Goal: Use online tool/utility

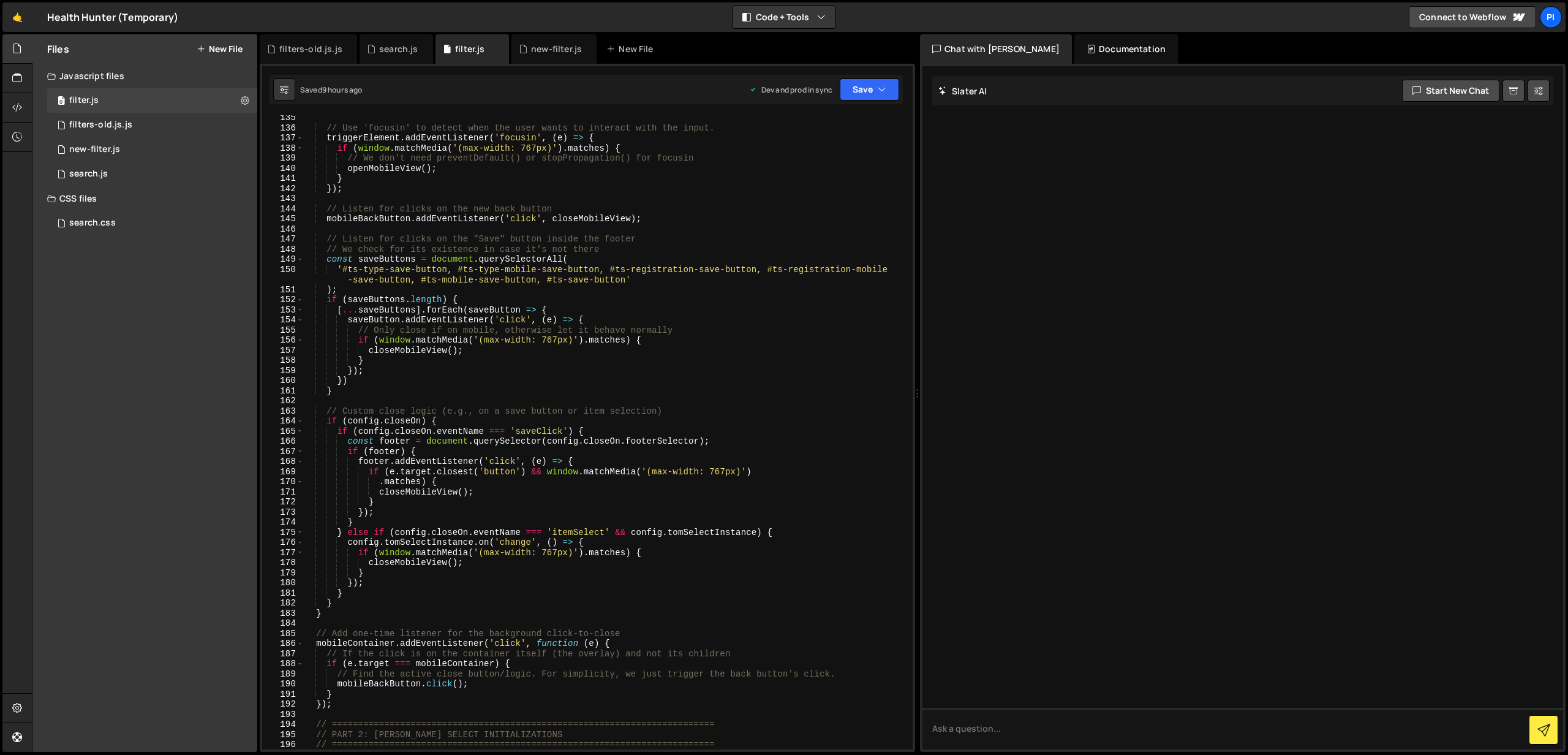
scroll to position [1357, 0]
type textarea "// Listen for clicks on the new back button"
click at [515, 204] on div "// Use 'focusin' to detect when the user wants to interact with the input. trig…" at bounding box center [605, 440] width 605 height 654
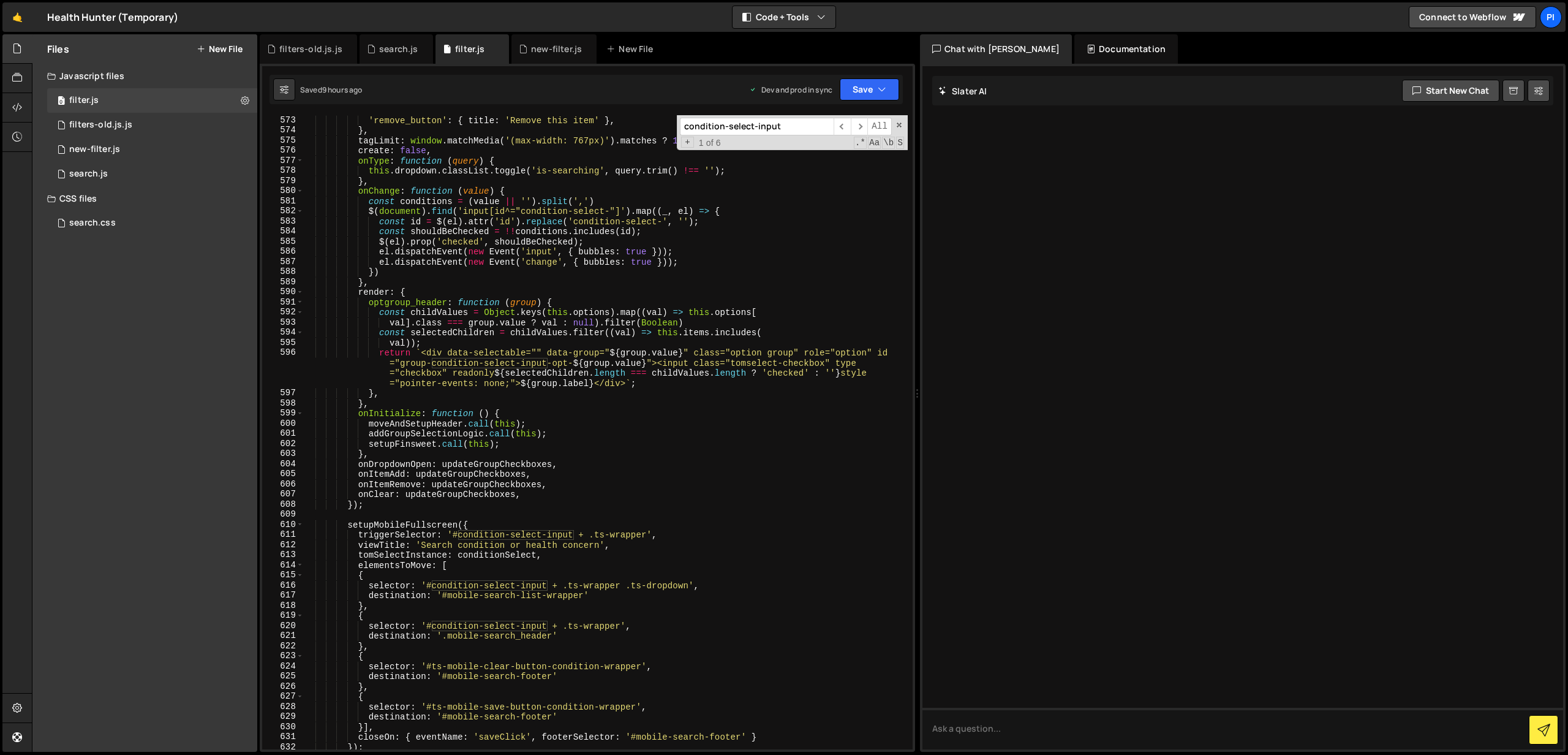
scroll to position [5856, 0]
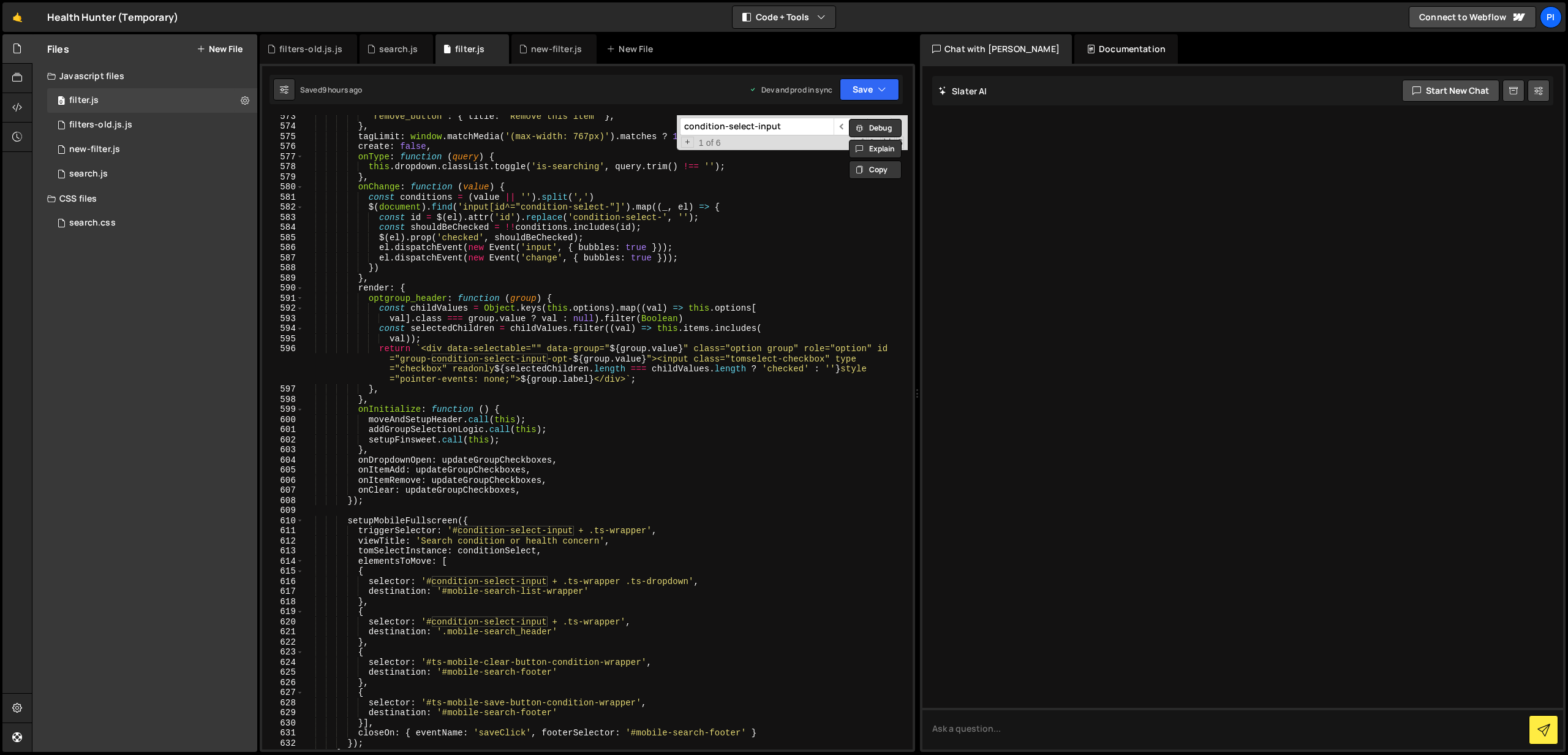
paste input "data-value"
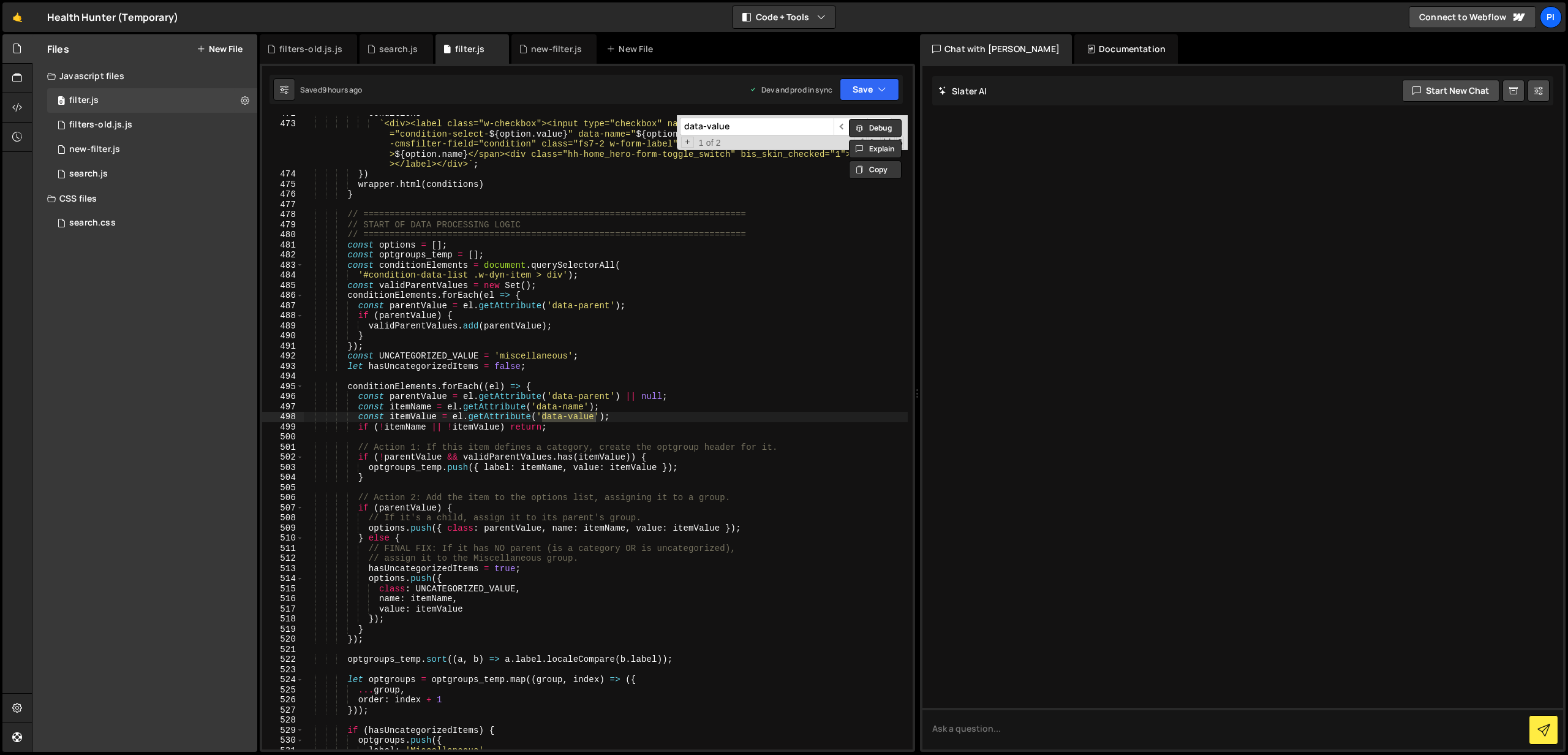
scroll to position [4798, 0]
type input "data-value"
click at [843, 128] on span "​" at bounding box center [842, 126] width 17 height 18
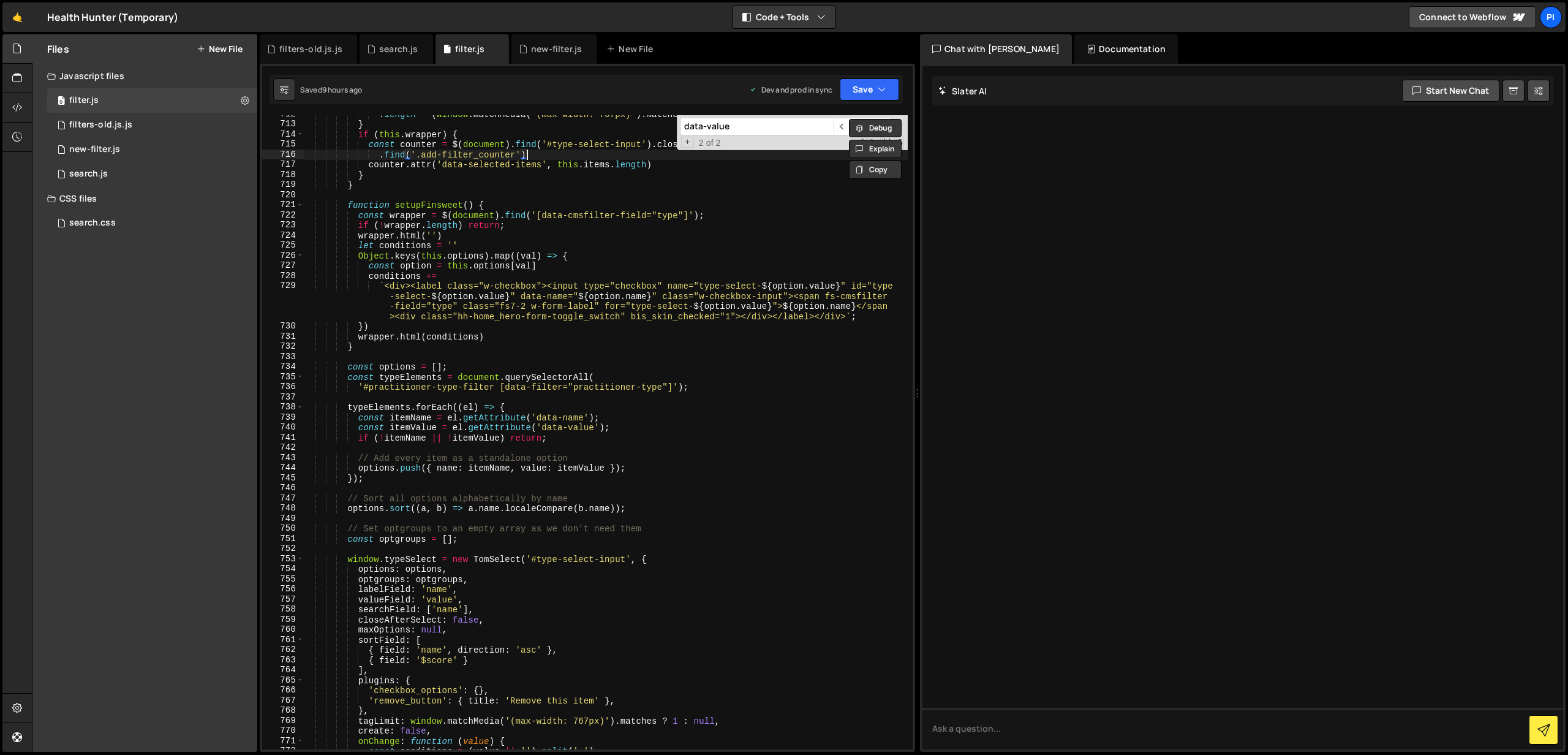
click at [750, 153] on div ". length - ( window . matchMedia ( '(max-width: 767px)' ) . matches ? 1 : 2 ) :…" at bounding box center [605, 436] width 605 height 654
click at [858, 126] on span "​" at bounding box center [859, 126] width 17 height 18
click at [835, 127] on span "​" at bounding box center [842, 126] width 17 height 18
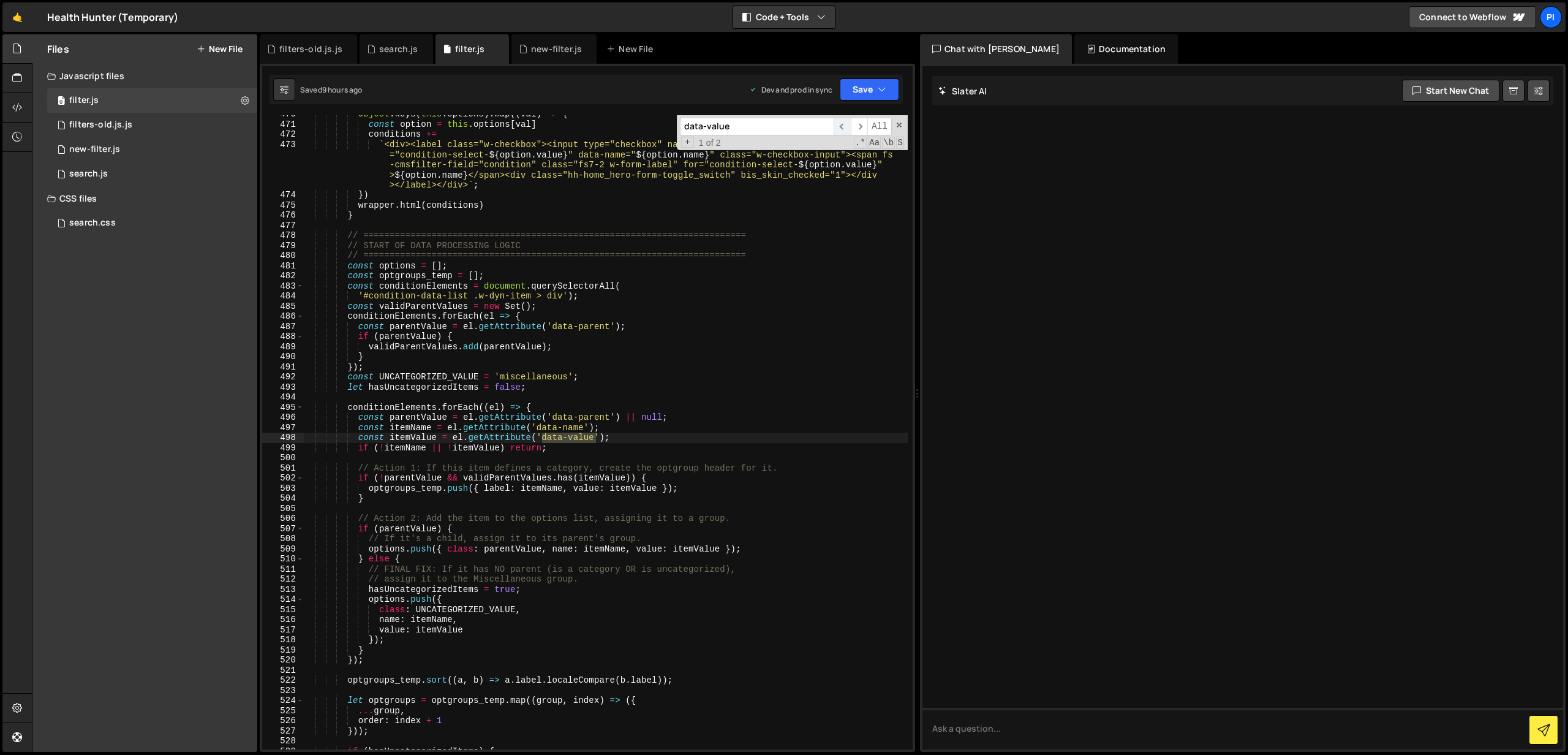
scroll to position [4777, 0]
click at [863, 126] on span "​" at bounding box center [859, 126] width 17 height 18
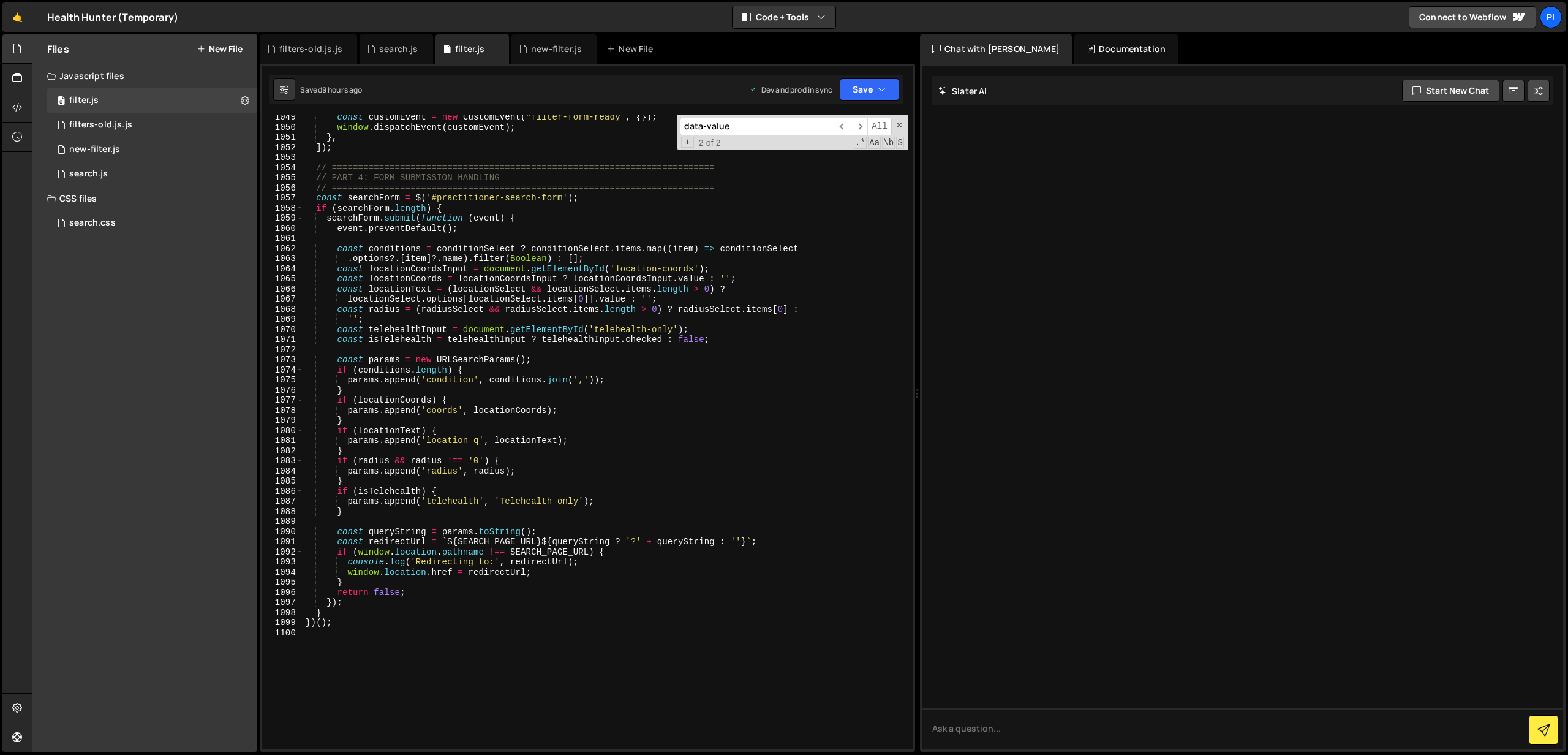
scroll to position [10797, 0]
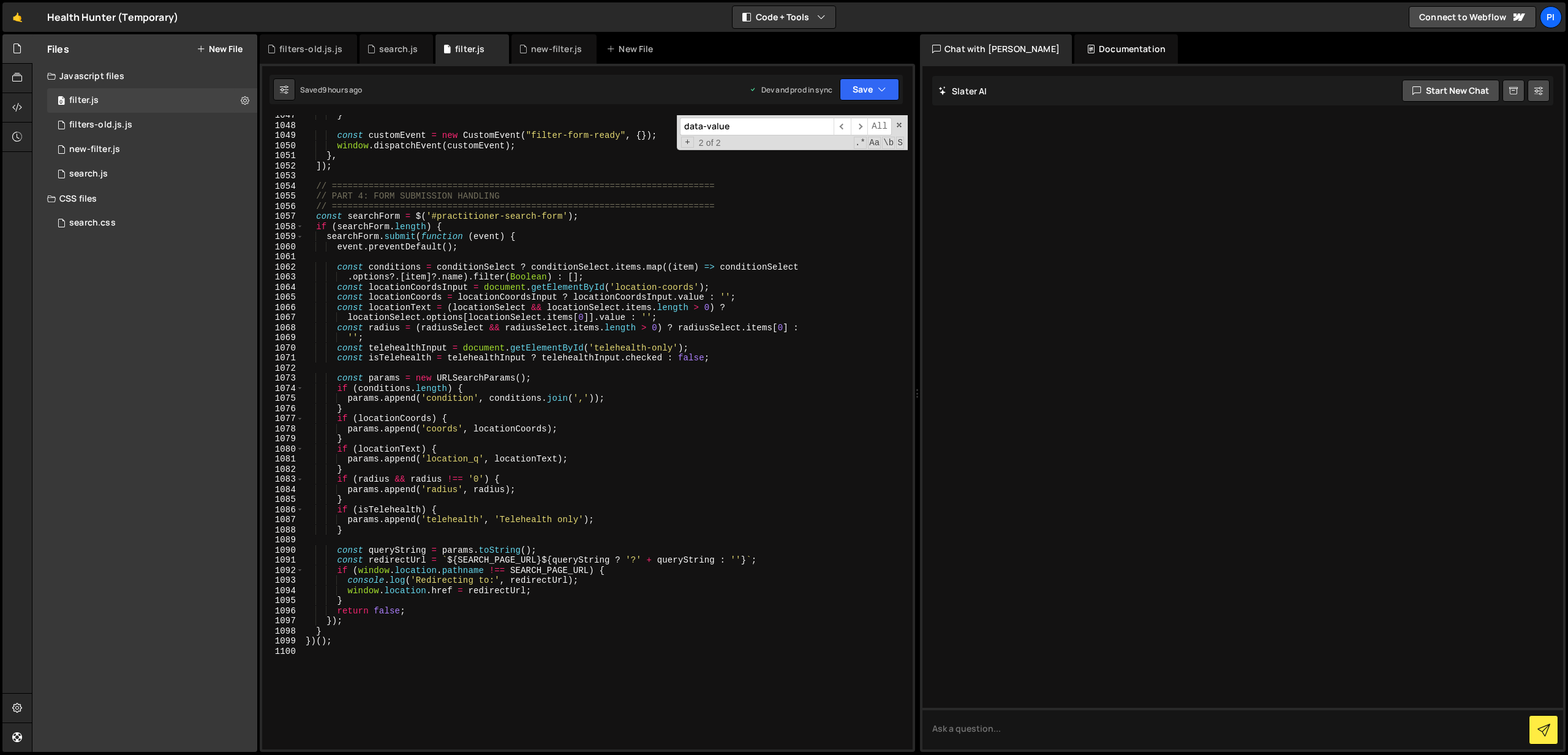
type textarea ".options?.[item]?.name).filter(Boolean) : [];"
click at [553, 274] on div "} const customEvent = new CustomEvent ( "filter-form-ready" , { }) ; window . d…" at bounding box center [605, 437] width 605 height 654
click at [597, 276] on div "} const customEvent = new CustomEvent ( "filter-form-ready" , { }) ; window . d…" at bounding box center [605, 439] width 605 height 654
click at [741, 123] on input "data-value" at bounding box center [756, 126] width 154 height 18
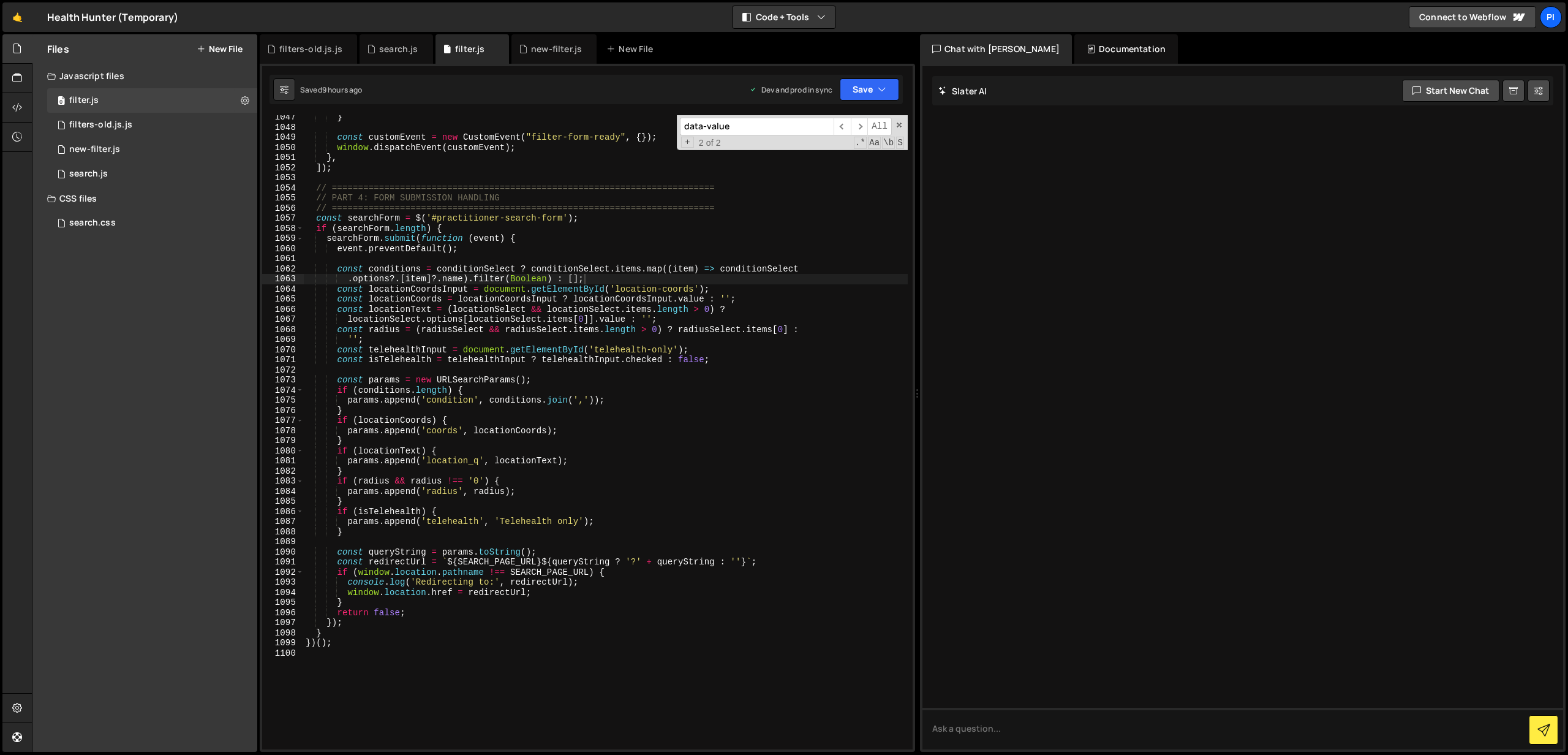
click at [741, 123] on input "data-value" at bounding box center [756, 126] width 154 height 18
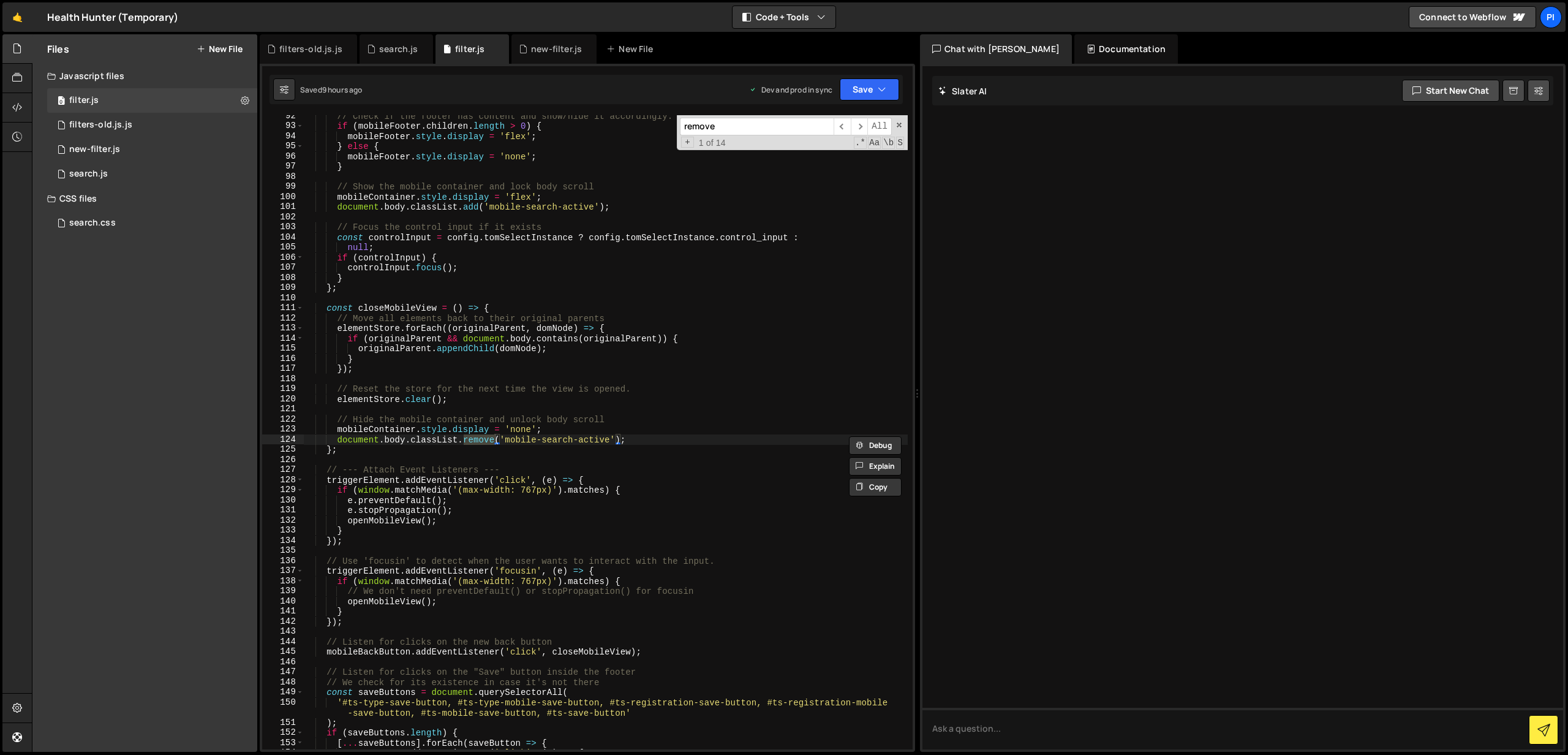
scroll to position [919, 0]
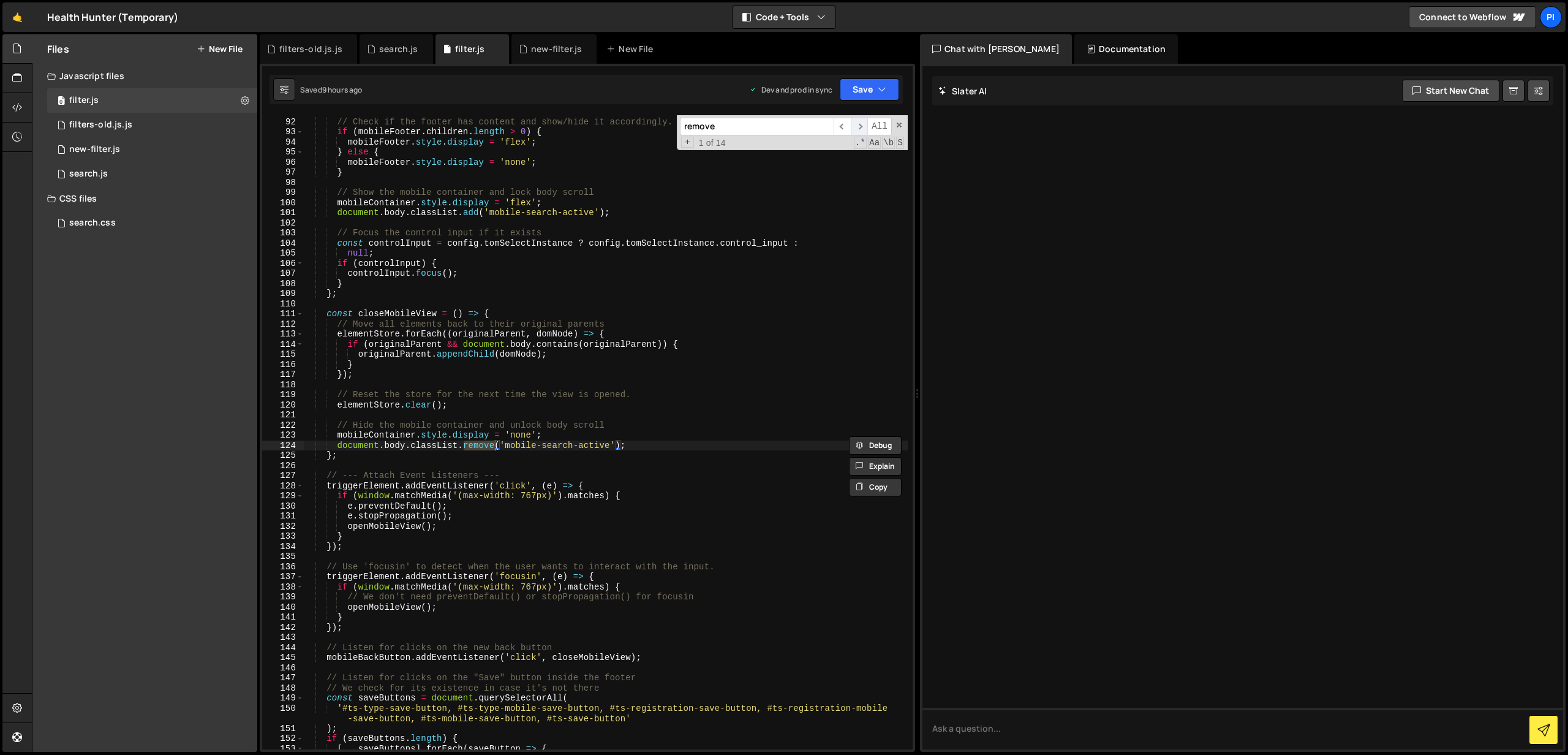
type input "remove"
click at [858, 127] on span "​" at bounding box center [859, 126] width 17 height 18
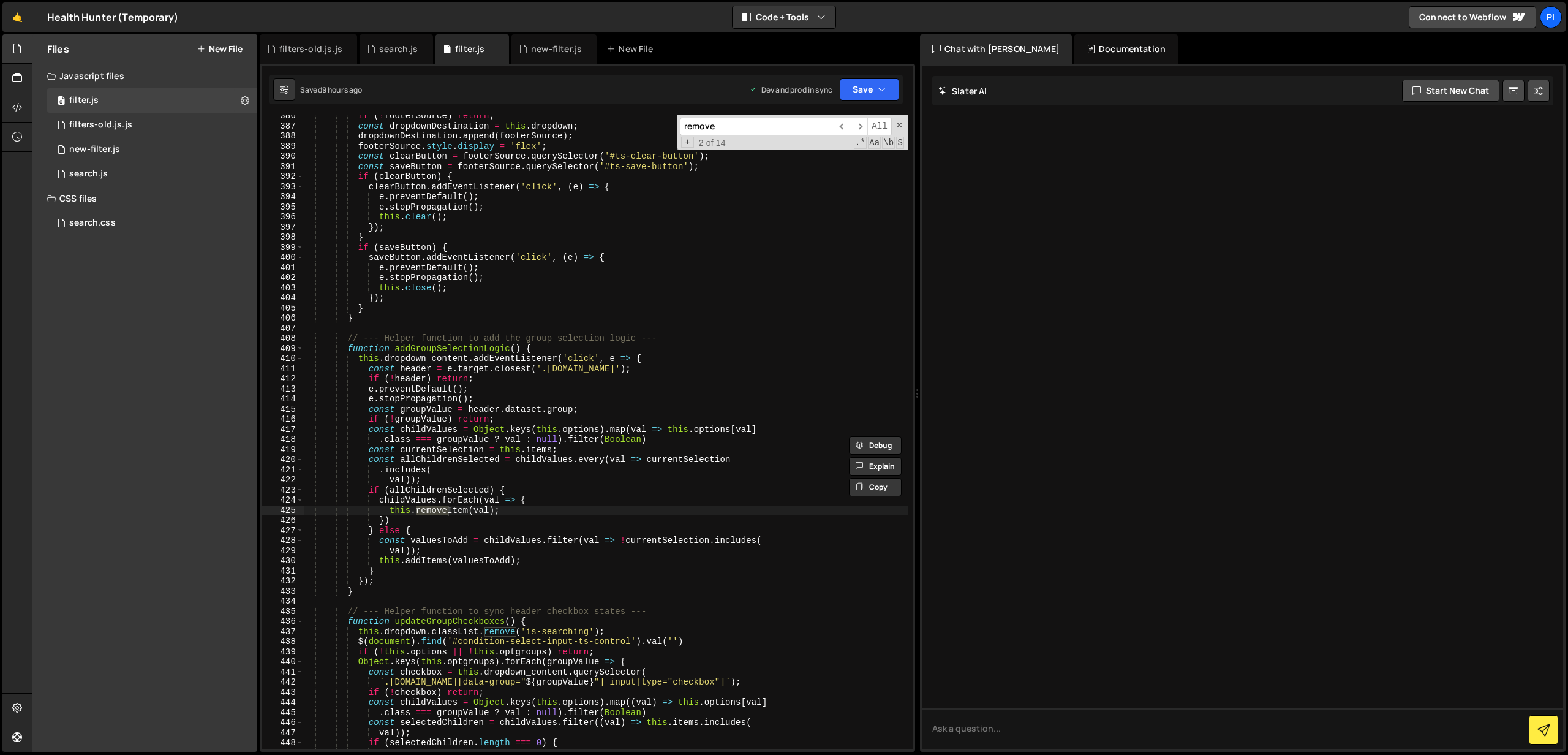
scroll to position [3931, 0]
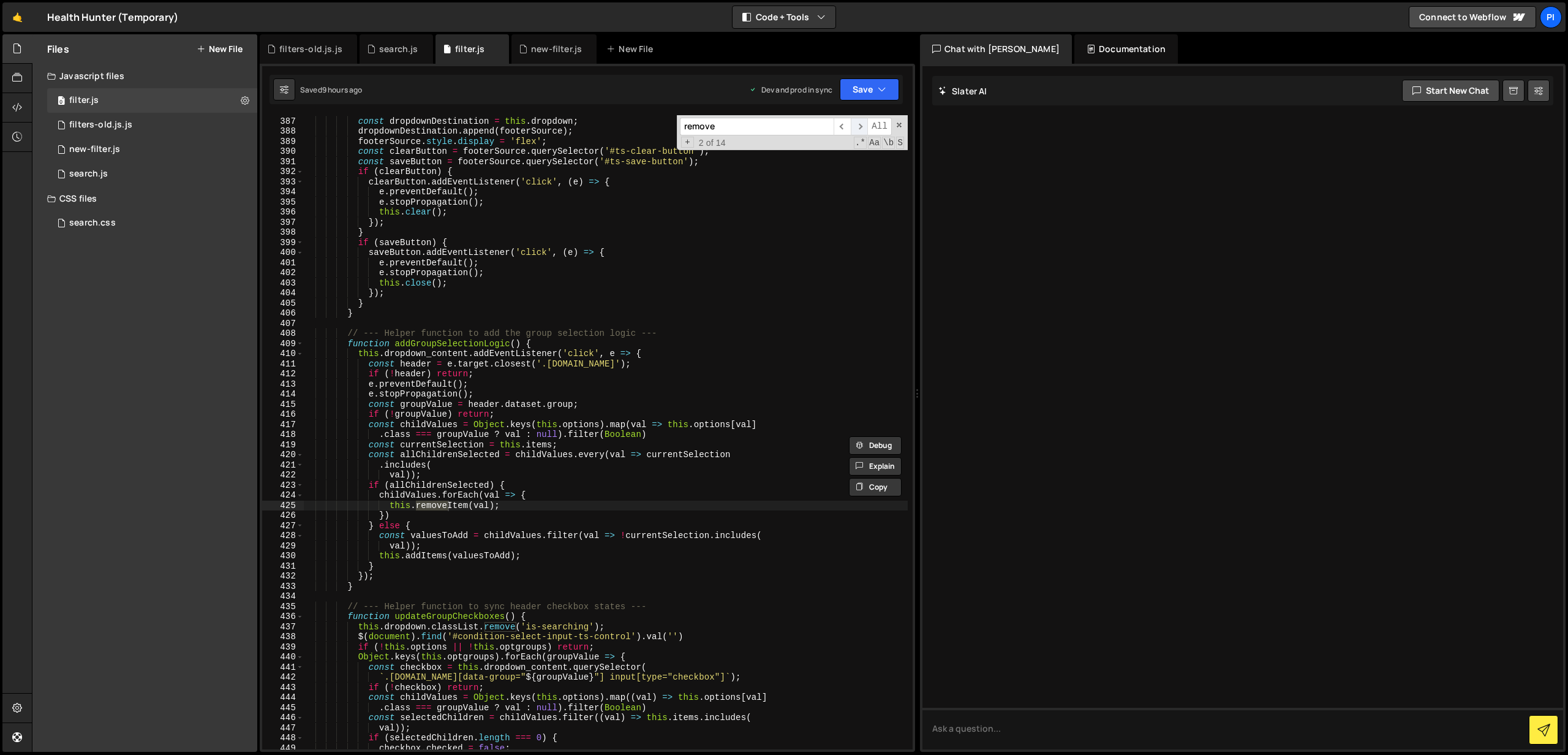
click at [856, 128] on span "​" at bounding box center [859, 126] width 17 height 18
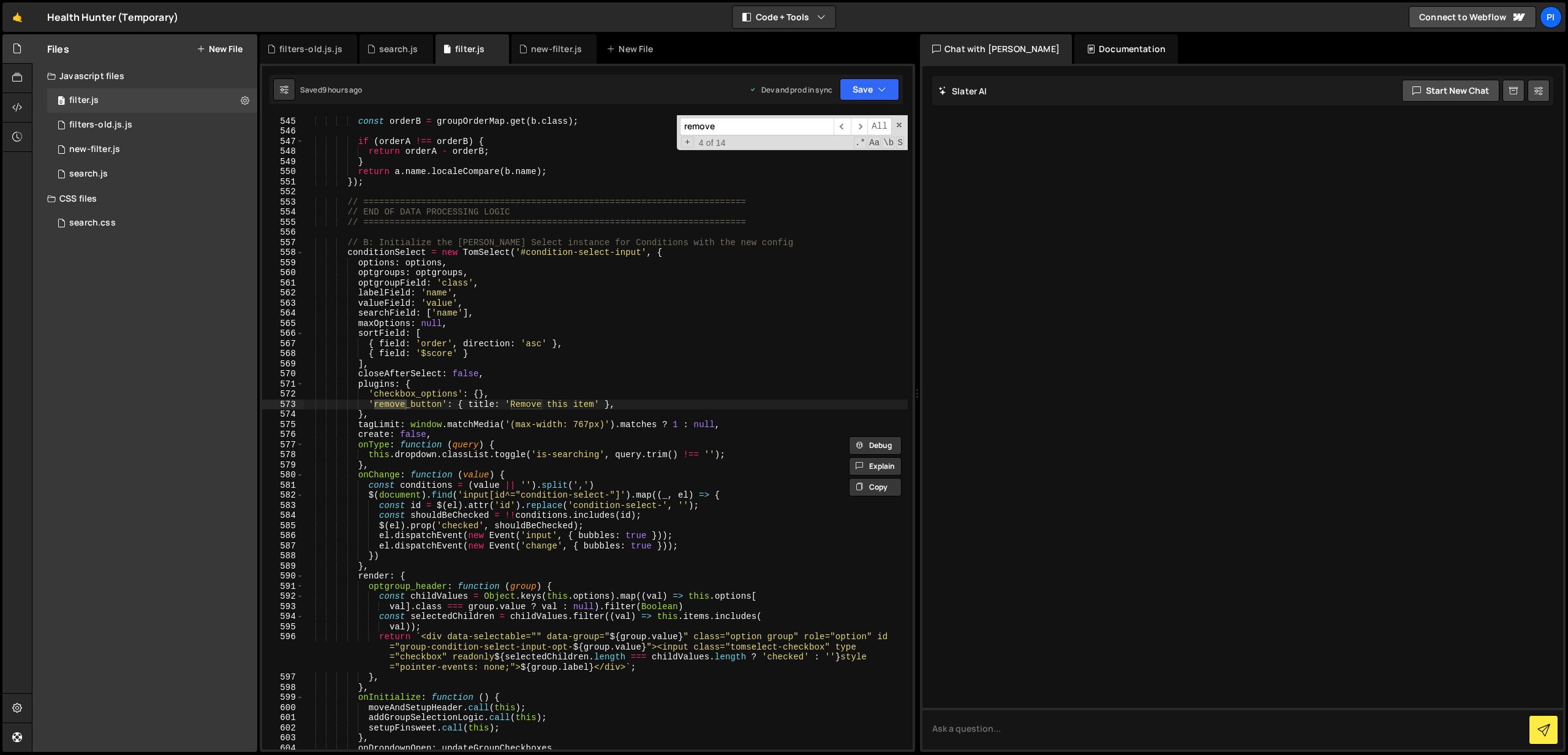
scroll to position [5571, 0]
click at [865, 129] on span "​" at bounding box center [859, 126] width 17 height 18
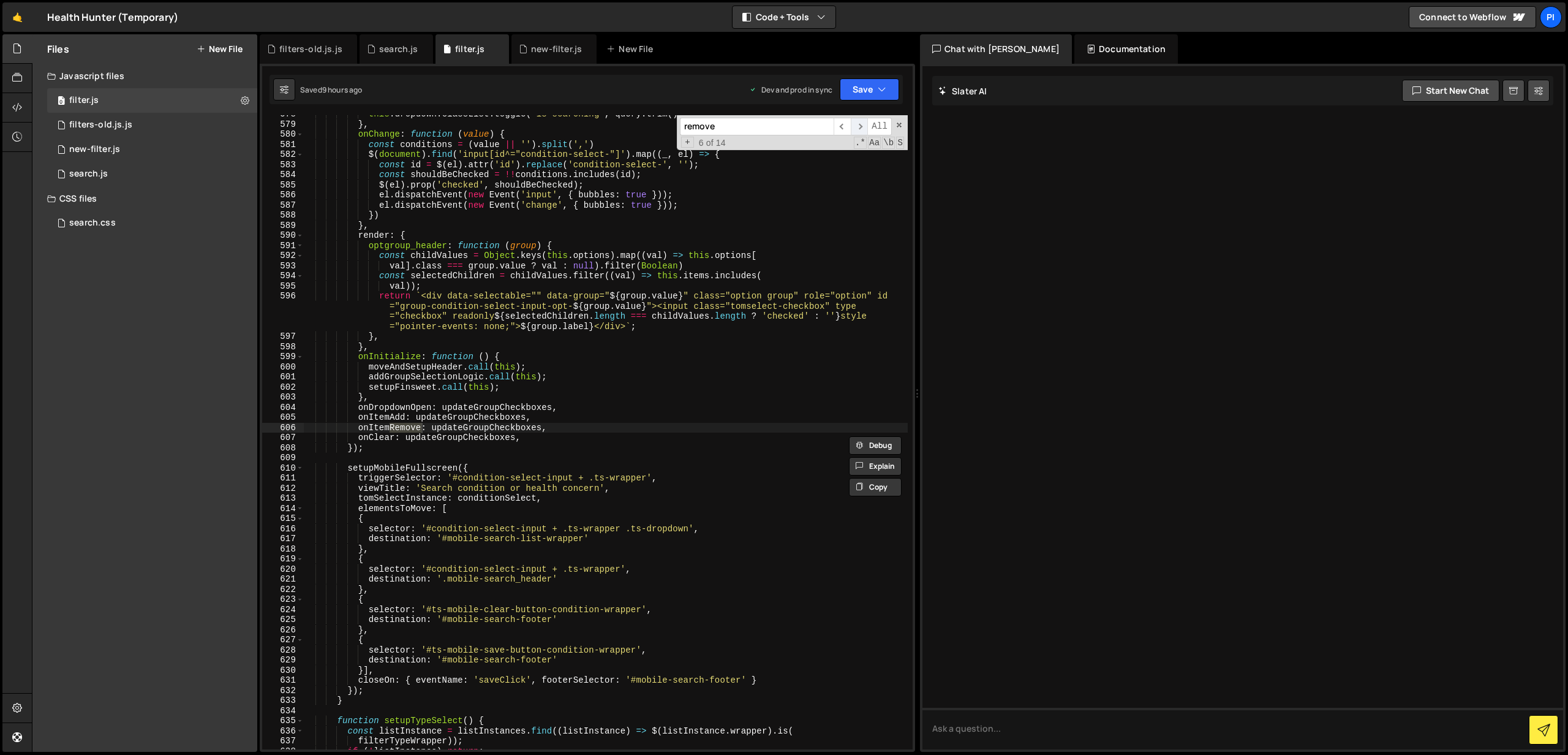
scroll to position [5909, 0]
click at [865, 129] on span "​" at bounding box center [859, 126] width 17 height 18
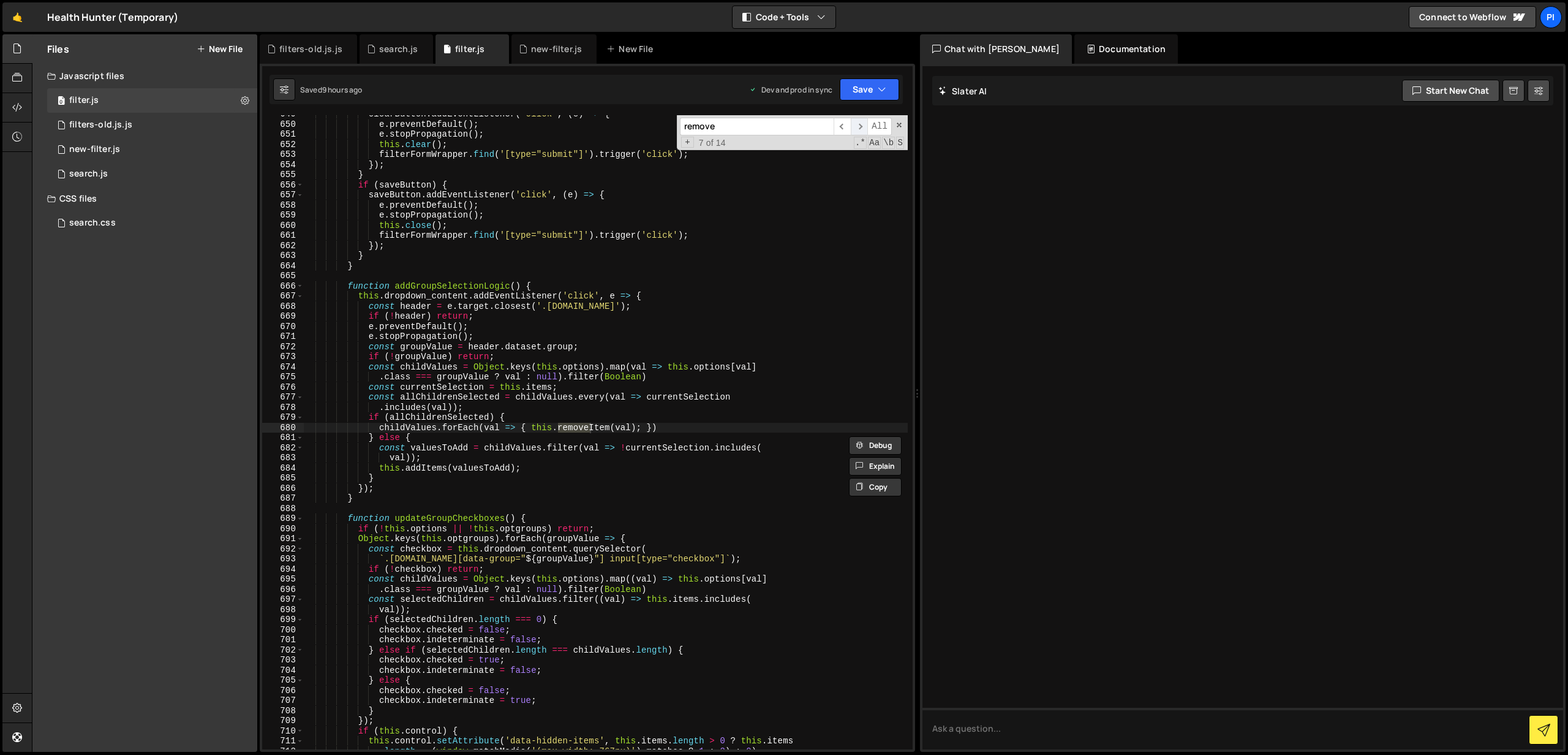
click at [865, 129] on span "​" at bounding box center [859, 126] width 17 height 18
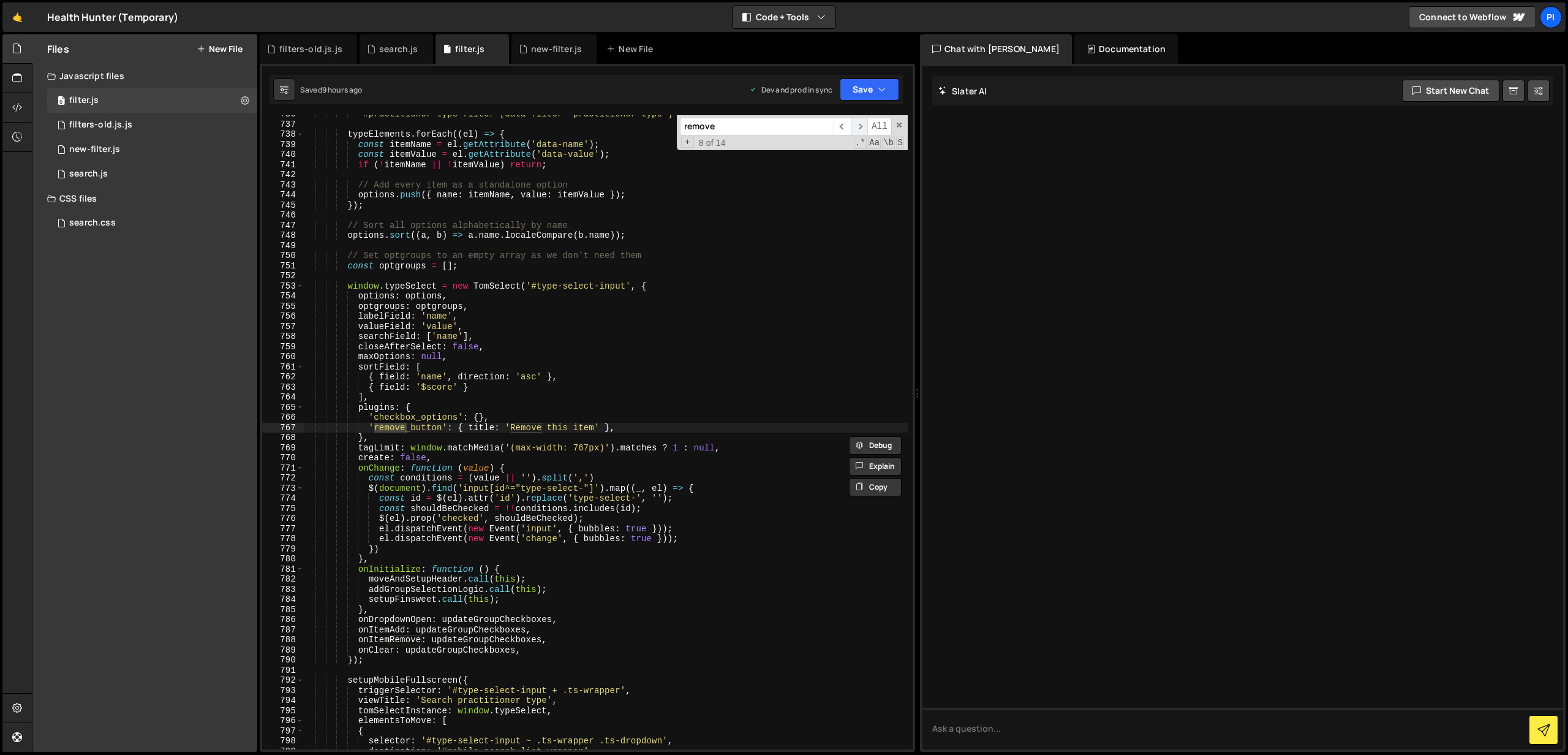
scroll to position [7567, 0]
click at [865, 129] on span "​" at bounding box center [859, 126] width 17 height 18
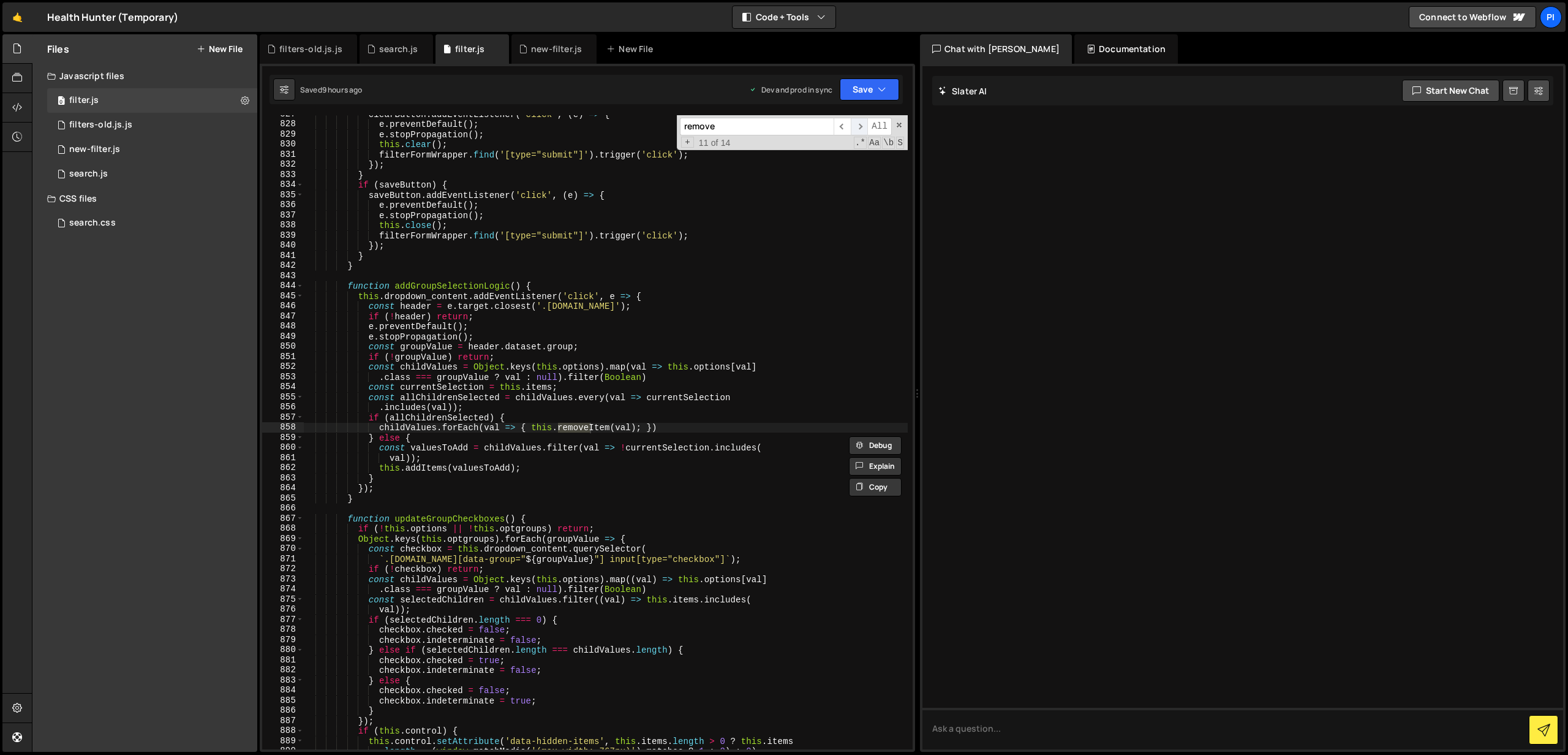
scroll to position [8487, 0]
click at [865, 129] on span "​" at bounding box center [859, 126] width 17 height 18
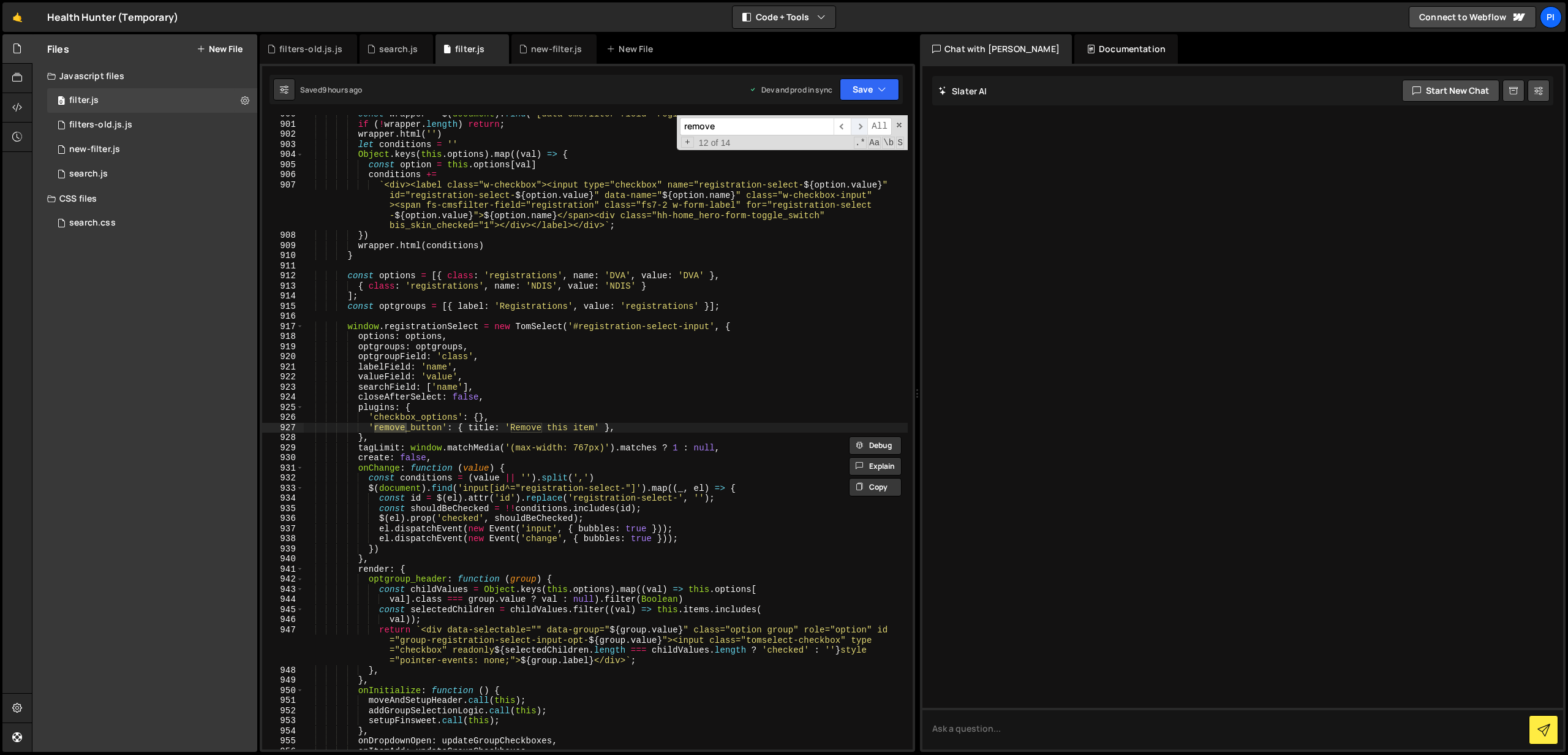
click at [865, 129] on span "​" at bounding box center [859, 126] width 17 height 18
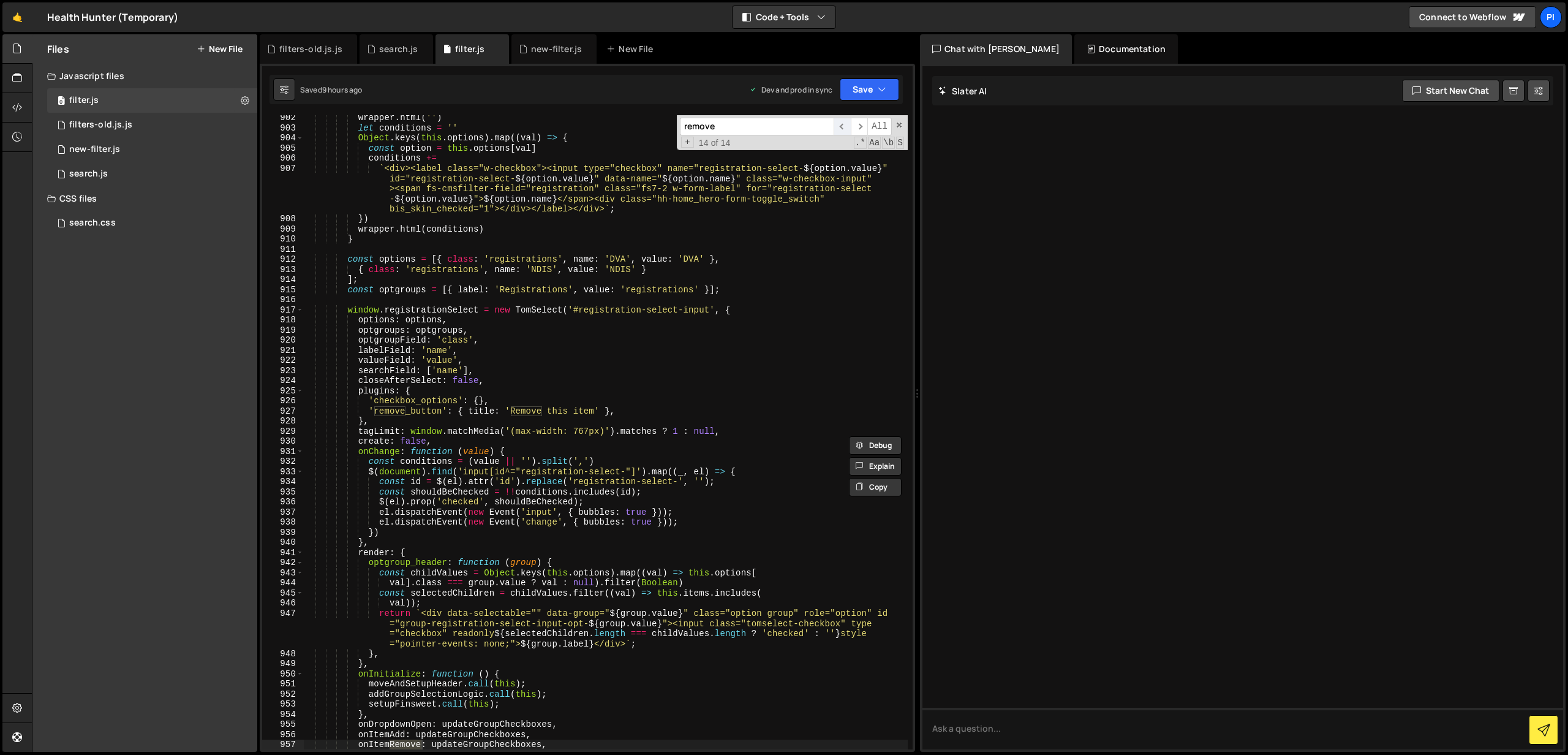
click at [839, 132] on span "​" at bounding box center [842, 126] width 17 height 18
click at [858, 133] on span "​" at bounding box center [859, 126] width 17 height 18
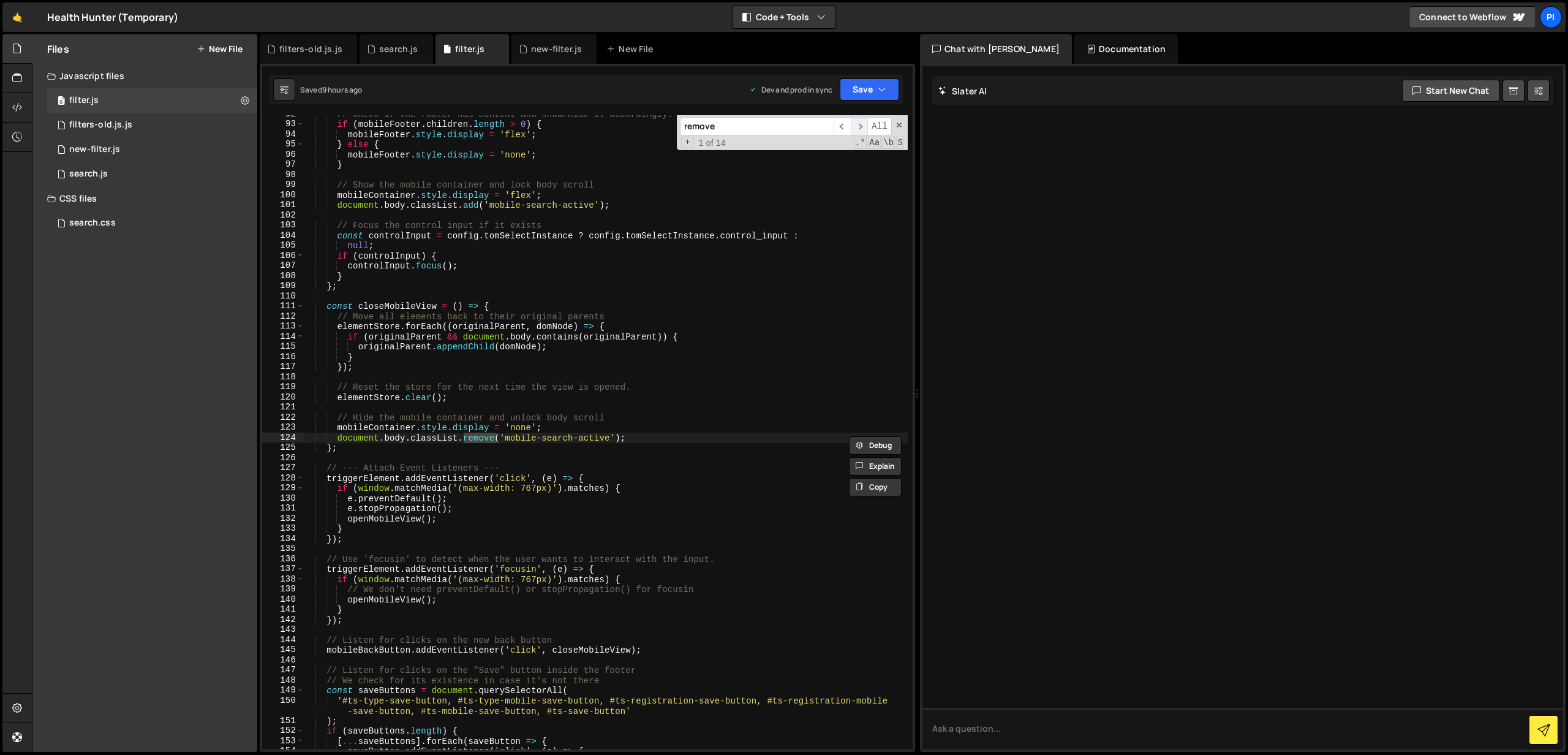
scroll to position [926, 0]
click at [858, 133] on span "​" at bounding box center [859, 126] width 17 height 18
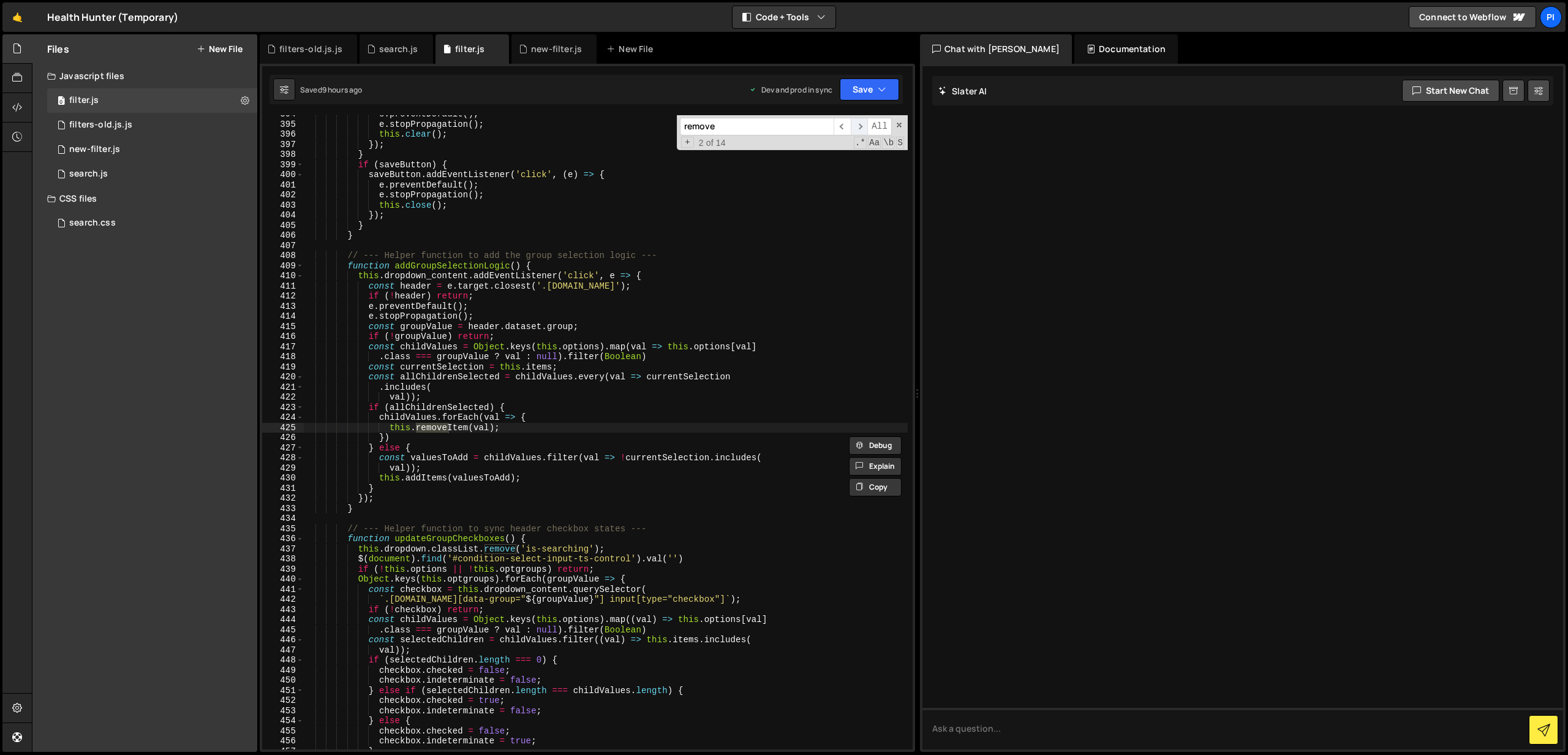
click at [858, 133] on span "​" at bounding box center [859, 126] width 17 height 18
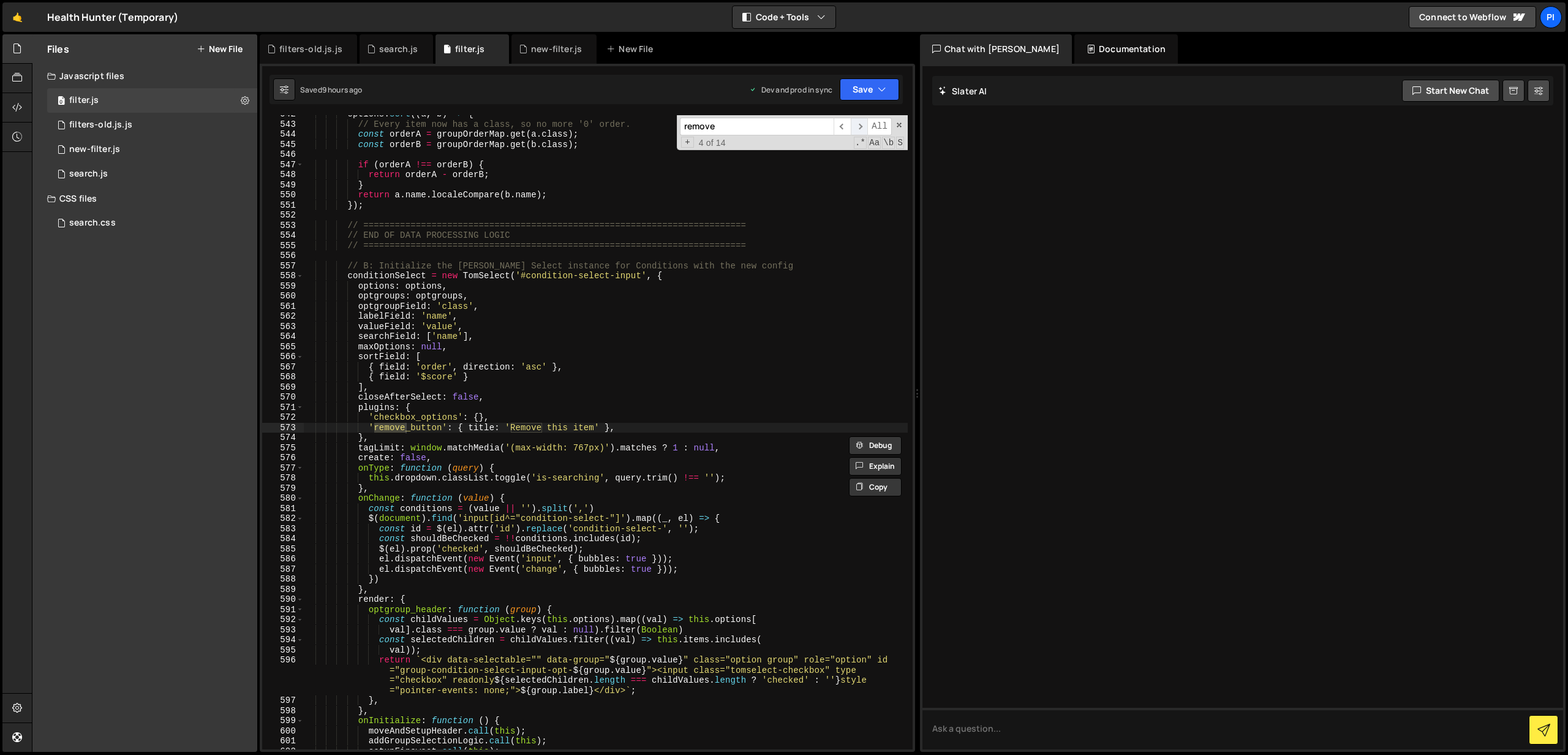
scroll to position [5545, 0]
